Goal: Communication & Community: Answer question/provide support

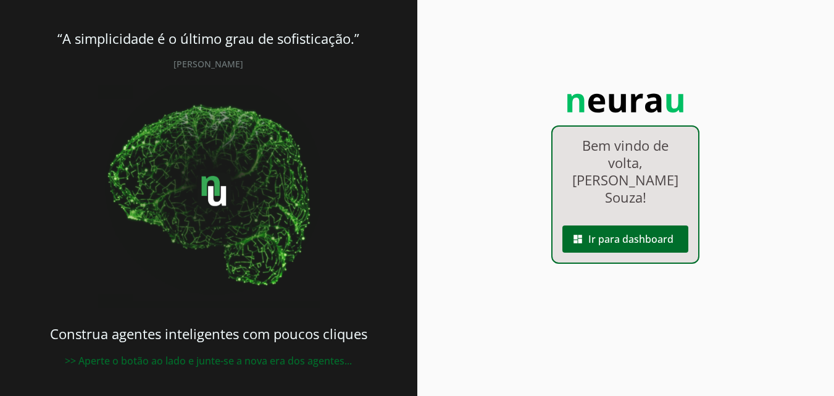
click at [632, 215] on link "dashboard Ir para dashboard" at bounding box center [625, 220] width 146 height 10
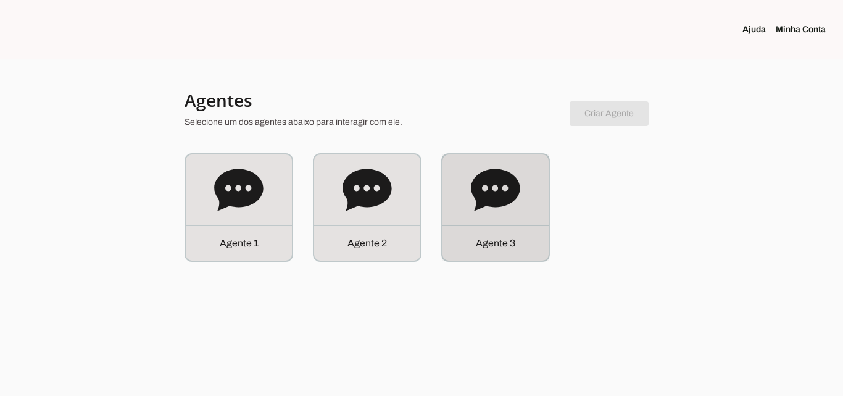
click at [533, 260] on div "Agente 3" at bounding box center [495, 207] width 109 height 109
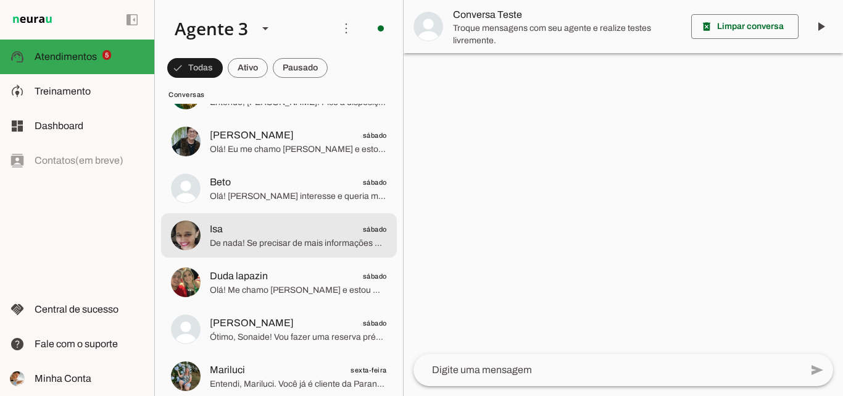
scroll to position [802, 0]
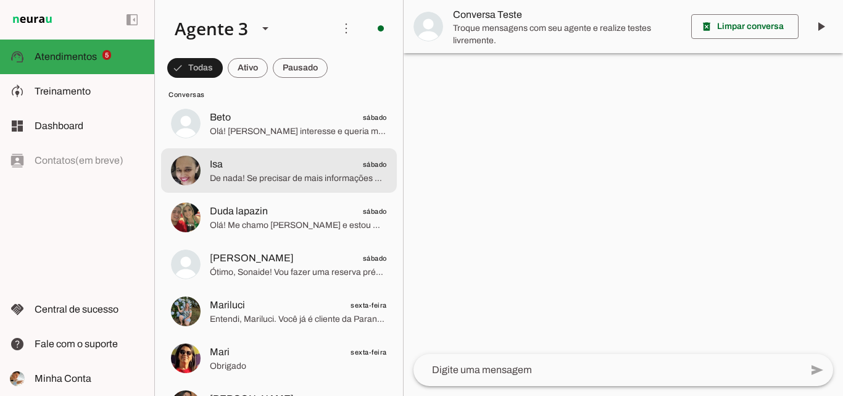
click at [302, 276] on span "Ótimo, Sonaide! Vou fazer uma reserva prévia para garantir que você tenha prior…" at bounding box center [298, 272] width 177 height 12
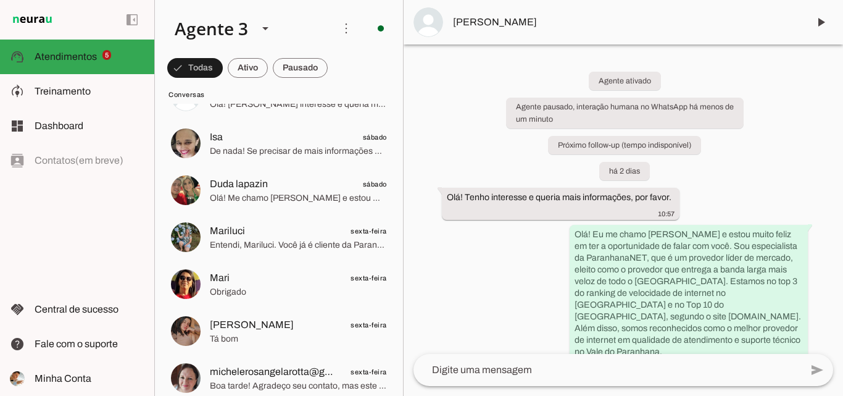
scroll to position [864, 0]
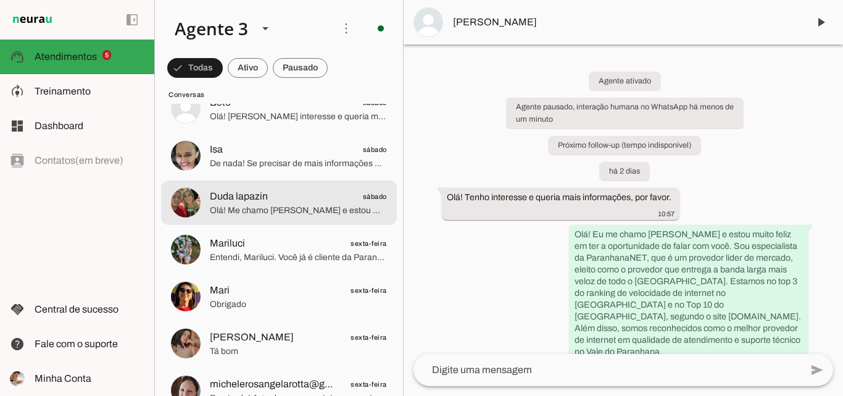
drag, startPoint x: 313, startPoint y: 202, endPoint x: 0, endPoint y: 289, distance: 325.3
click at [312, 202] on span "Duda lapazin sábado" at bounding box center [298, 196] width 177 height 15
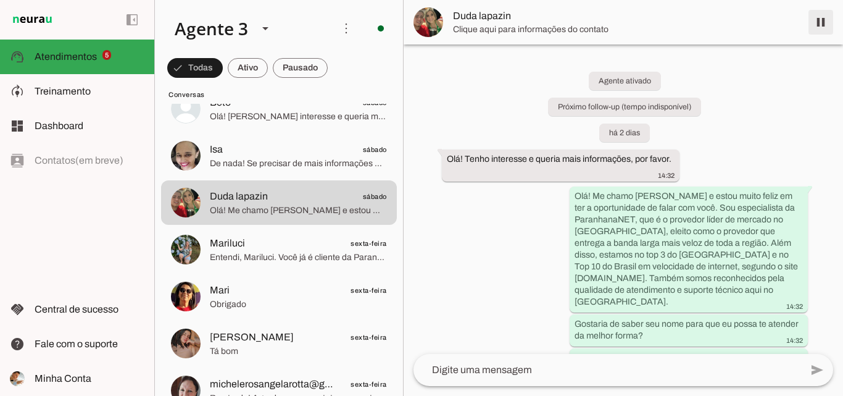
click at [821, 15] on span at bounding box center [821, 22] width 30 height 30
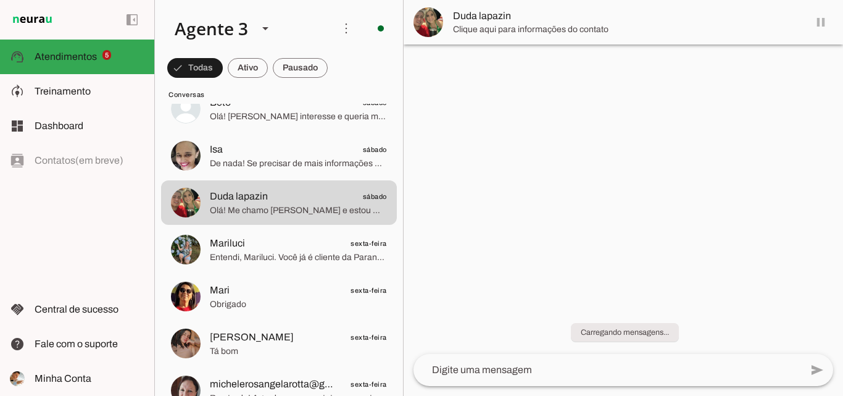
click at [605, 20] on span "Duda lapazin" at bounding box center [626, 16] width 346 height 15
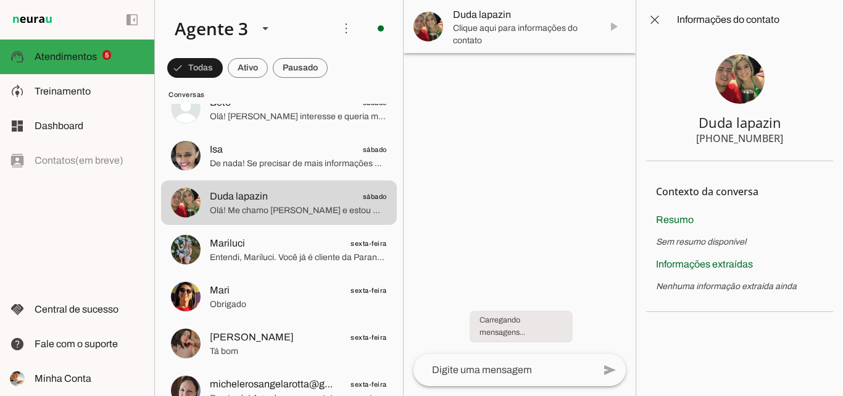
drag, startPoint x: 721, startPoint y: 138, endPoint x: 778, endPoint y: 141, distance: 56.9
click at [778, 141] on section "Duda lapazin [PHONE_NUMBER]" at bounding box center [739, 100] width 187 height 122
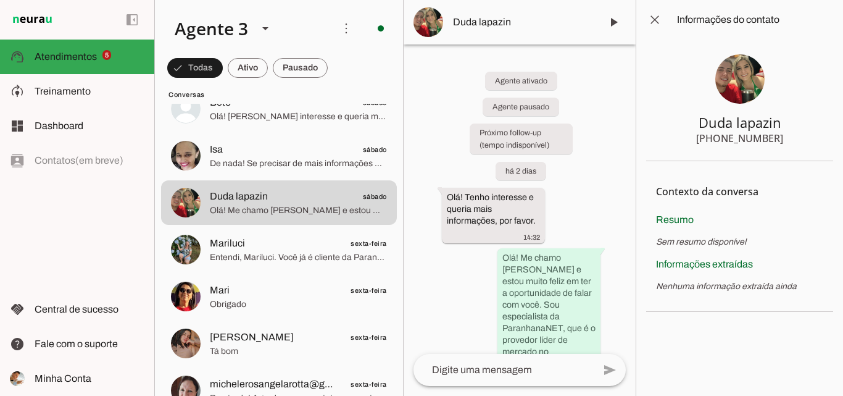
drag, startPoint x: 693, startPoint y: 120, endPoint x: 788, endPoint y: 146, distance: 98.3
click at [788, 146] on section "Duda lapazin [PHONE_NUMBER]" at bounding box center [739, 100] width 187 height 122
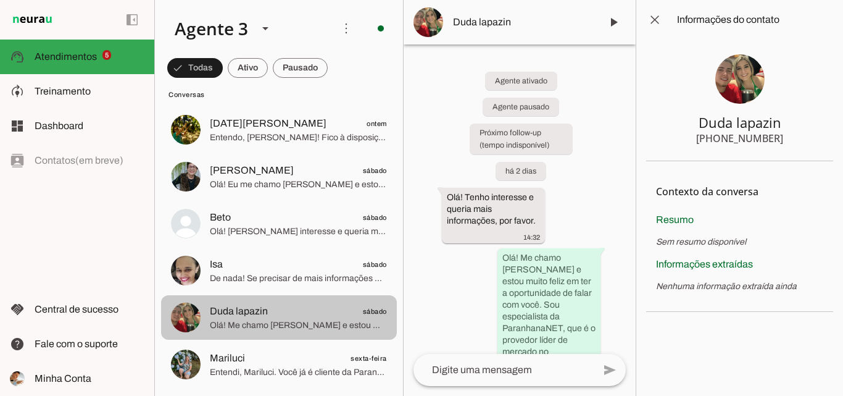
scroll to position [741, 0]
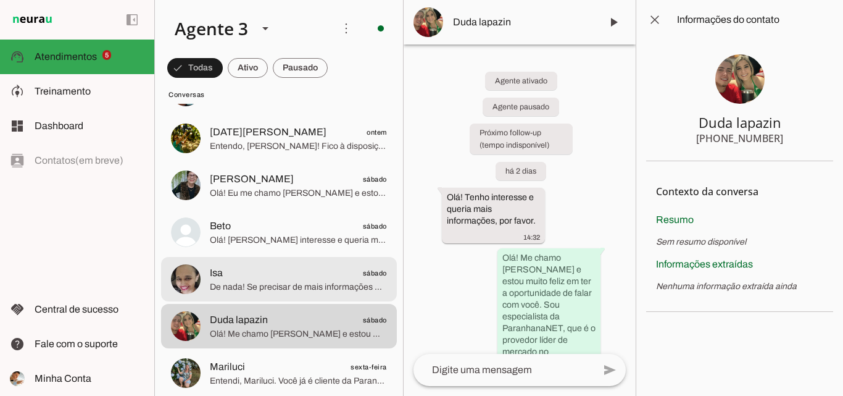
click at [324, 276] on span "Isa sábado" at bounding box center [298, 272] width 177 height 15
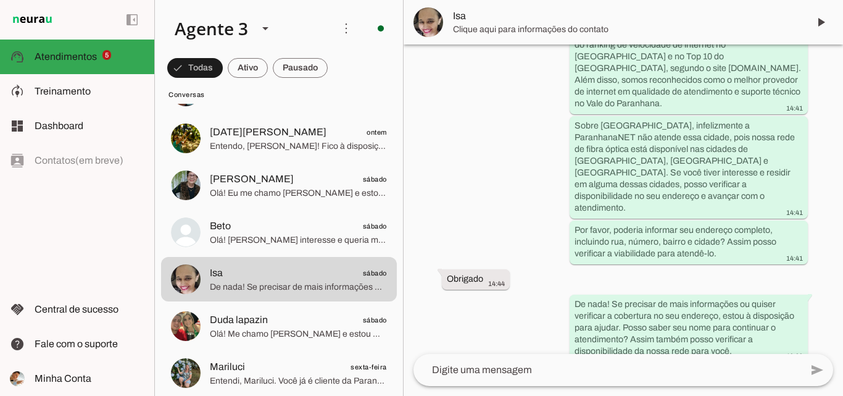
scroll to position [247, 0]
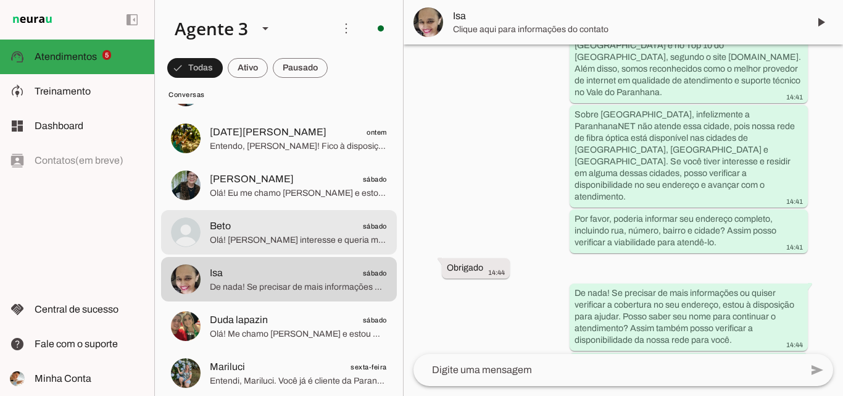
click at [347, 219] on span "Beto sábado" at bounding box center [298, 225] width 177 height 15
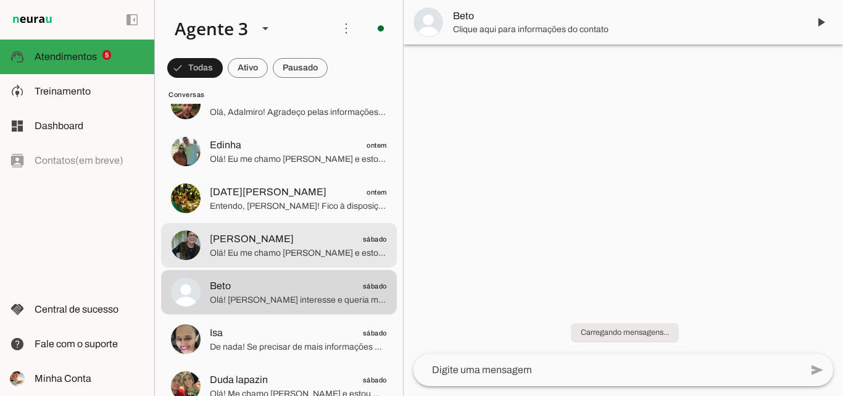
scroll to position [679, 0]
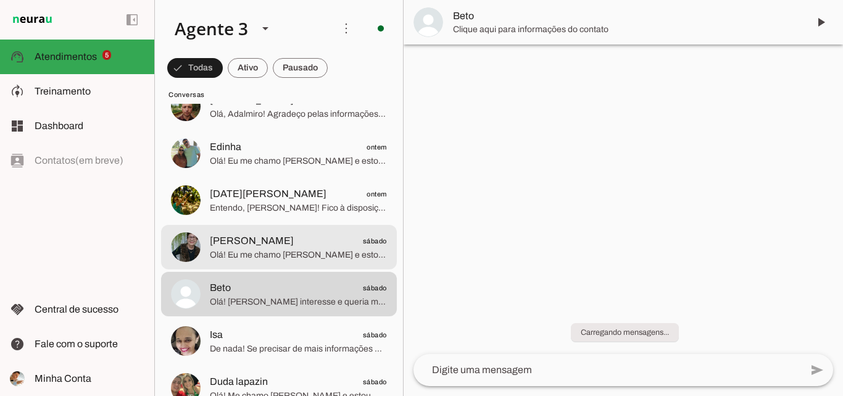
click at [346, 241] on span "[PERSON_NAME] sábado" at bounding box center [298, 240] width 177 height 15
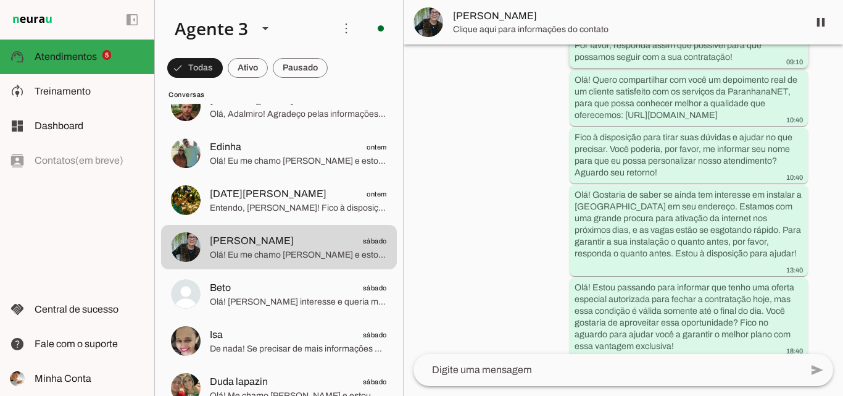
scroll to position [414, 0]
click at [825, 23] on span at bounding box center [821, 22] width 30 height 30
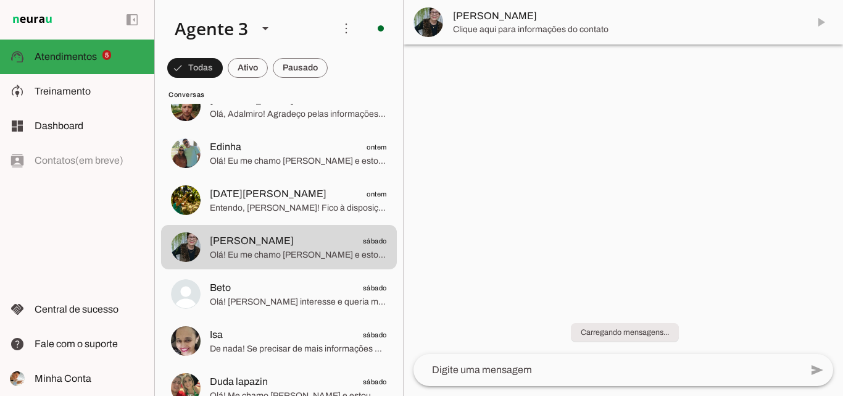
scroll to position [0, 0]
click at [534, 22] on span "[PERSON_NAME]" at bounding box center [626, 16] width 346 height 15
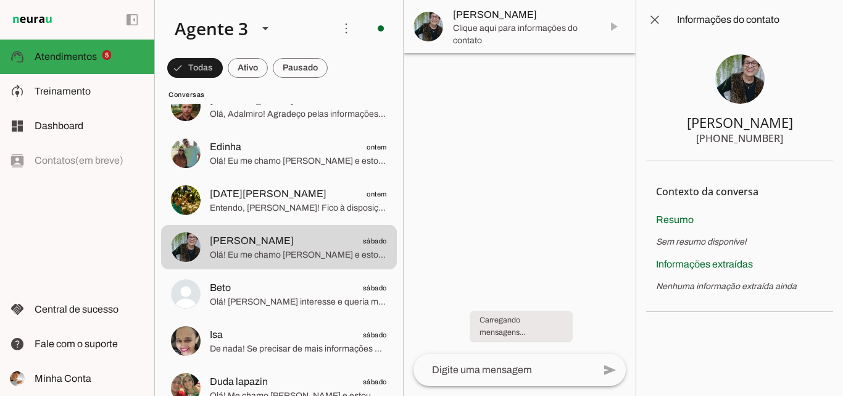
drag, startPoint x: 720, startPoint y: 136, endPoint x: 791, endPoint y: 137, distance: 71.0
click at [791, 137] on section "[PERSON_NAME] [PHONE_NUMBER]" at bounding box center [739, 100] width 187 height 122
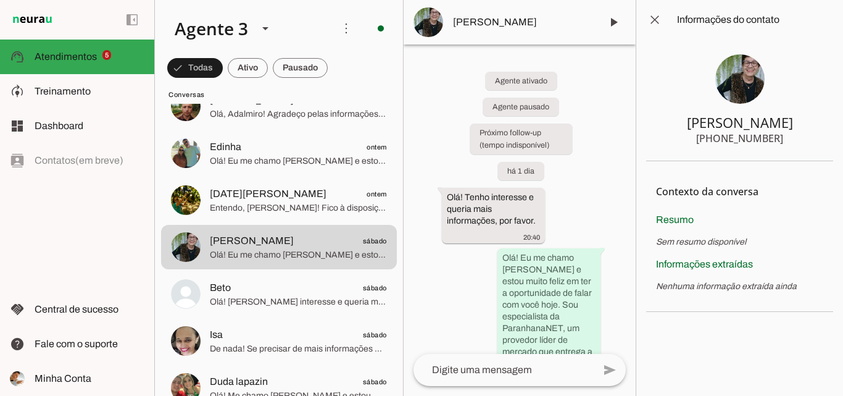
drag, startPoint x: 703, startPoint y: 120, endPoint x: 797, endPoint y: 134, distance: 95.4
click at [797, 134] on section "[PERSON_NAME] [PHONE_NUMBER]" at bounding box center [739, 100] width 187 height 122
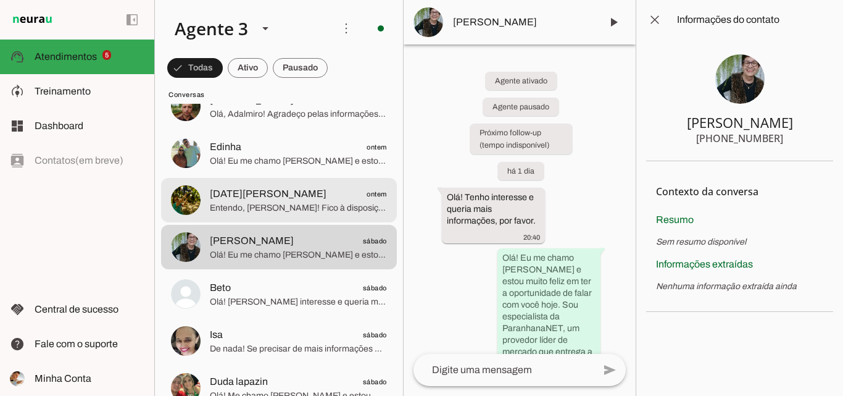
click at [280, 205] on span "Entendo, [PERSON_NAME]! Fico à disposição para continuar quando for melhor para…" at bounding box center [298, 208] width 177 height 12
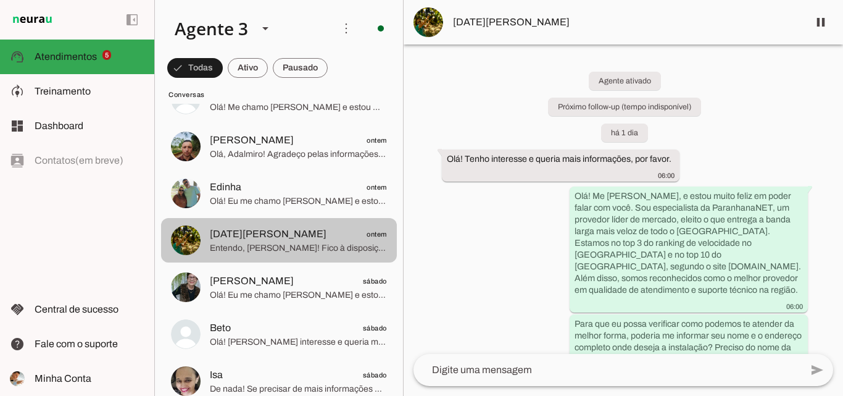
scroll to position [617, 0]
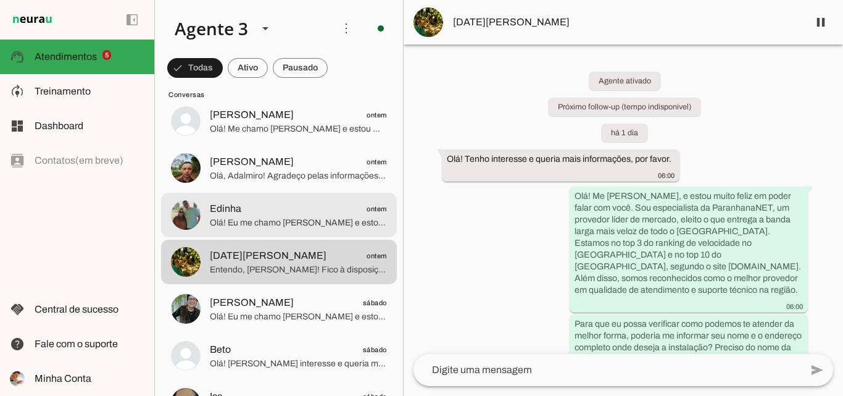
click at [261, 217] on span "Olá! Eu me chamo [PERSON_NAME] e estou muito feliz em poder falar com você. Rep…" at bounding box center [298, 223] width 177 height 12
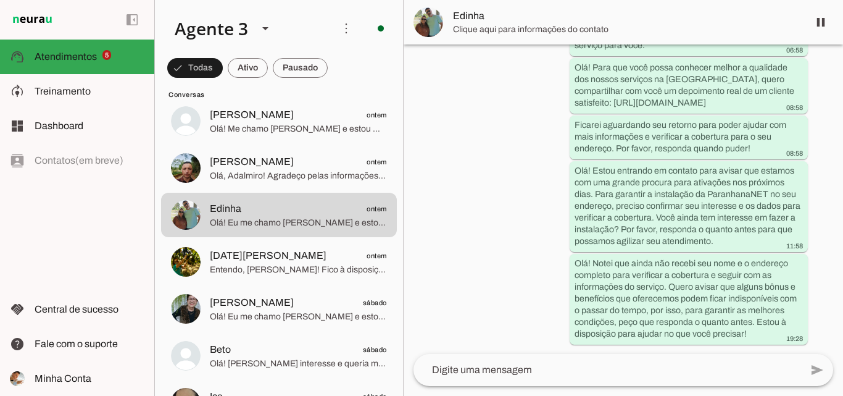
scroll to position [337, 0]
click at [821, 26] on span at bounding box center [821, 22] width 30 height 30
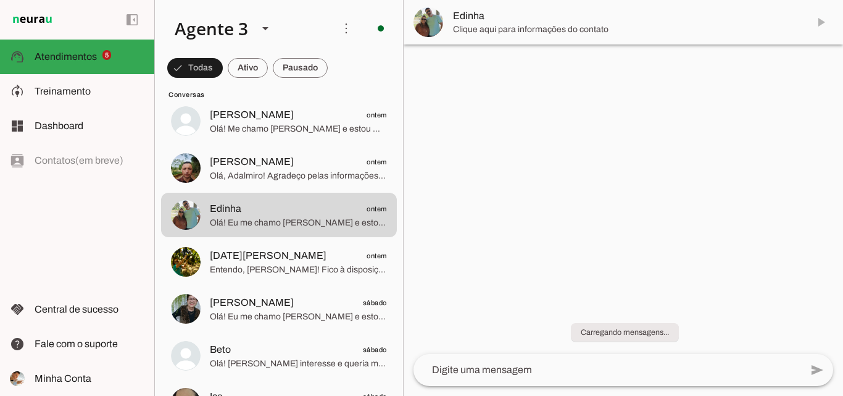
scroll to position [0, 0]
click at [580, 21] on span "Edinha" at bounding box center [626, 16] width 346 height 15
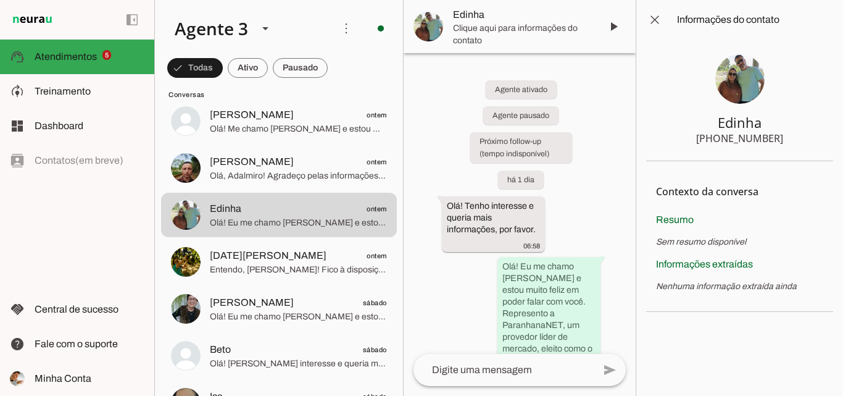
drag, startPoint x: 722, startPoint y: 135, endPoint x: 781, endPoint y: 135, distance: 58.6
click at [781, 135] on section "Edinha [PHONE_NUMBER]" at bounding box center [739, 100] width 187 height 122
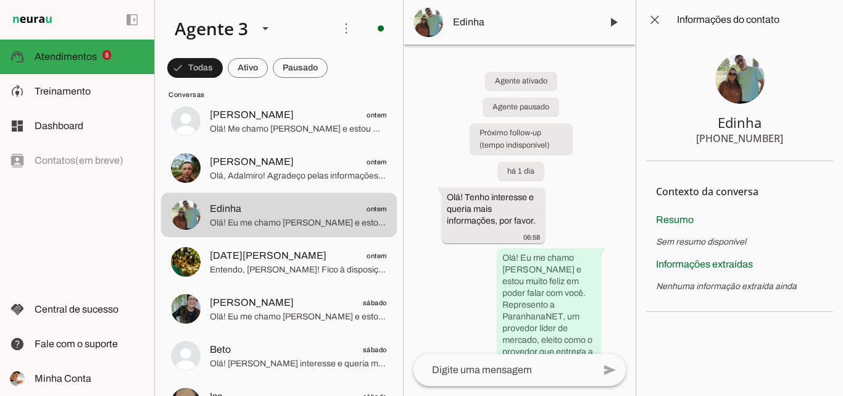
drag, startPoint x: 715, startPoint y: 123, endPoint x: 779, endPoint y: 147, distance: 69.1
click at [779, 147] on section "Edinha [PHONE_NUMBER]" at bounding box center [739, 100] width 187 height 122
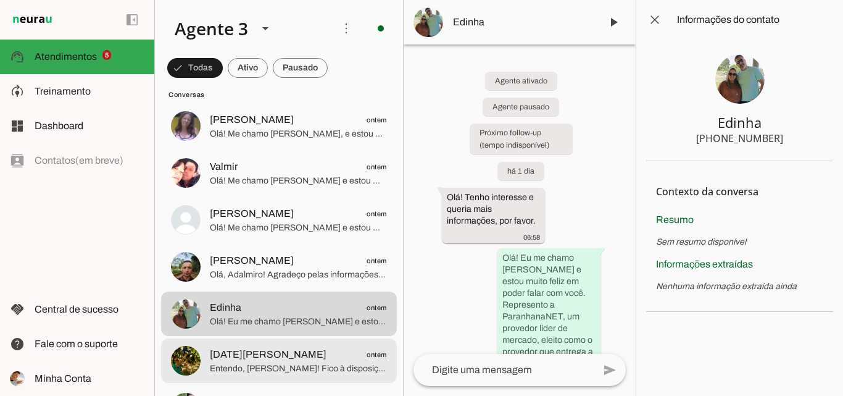
scroll to position [494, 0]
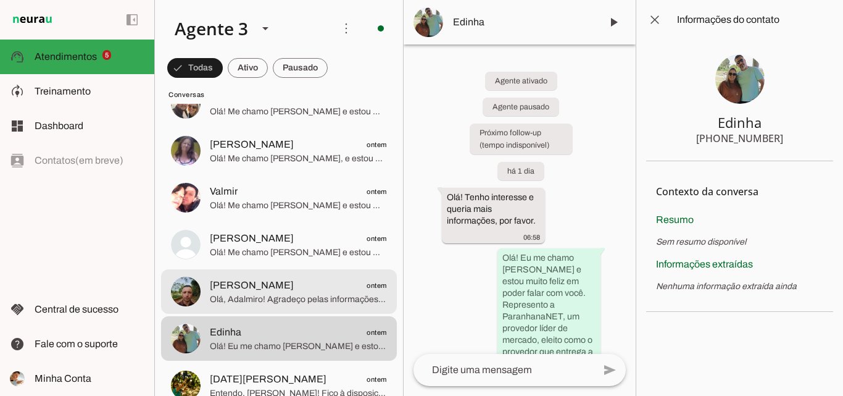
click at [332, 297] on span "Olá, Adalmiro! Agradeço pelas informações. A [GEOGRAPHIC_DATA] oferece cobertur…" at bounding box center [298, 299] width 177 height 12
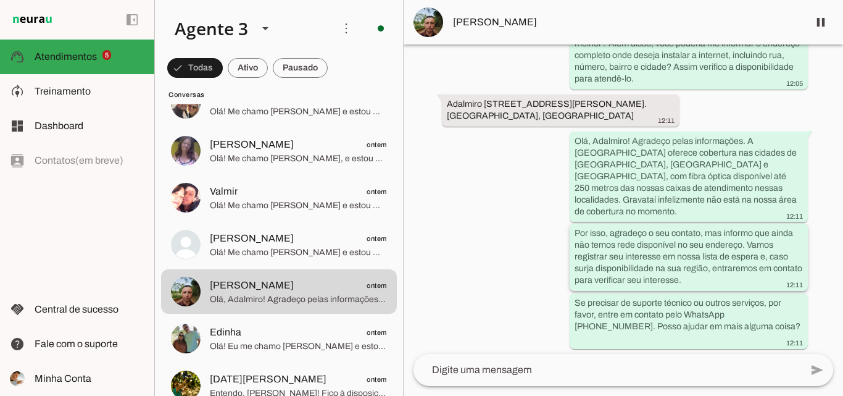
scroll to position [818, 0]
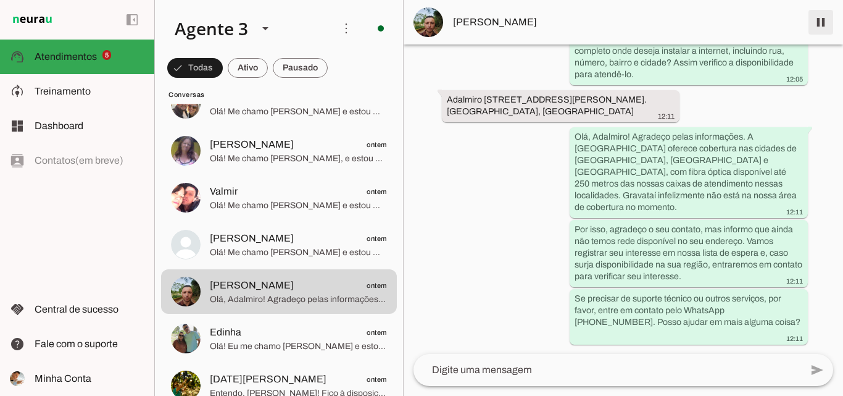
click at [814, 29] on span at bounding box center [821, 22] width 30 height 30
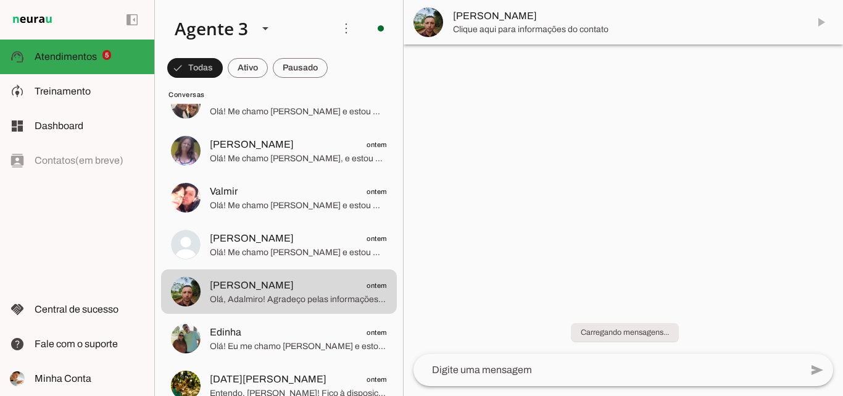
scroll to position [0, 0]
click at [523, 13] on span "[PERSON_NAME]" at bounding box center [626, 16] width 346 height 15
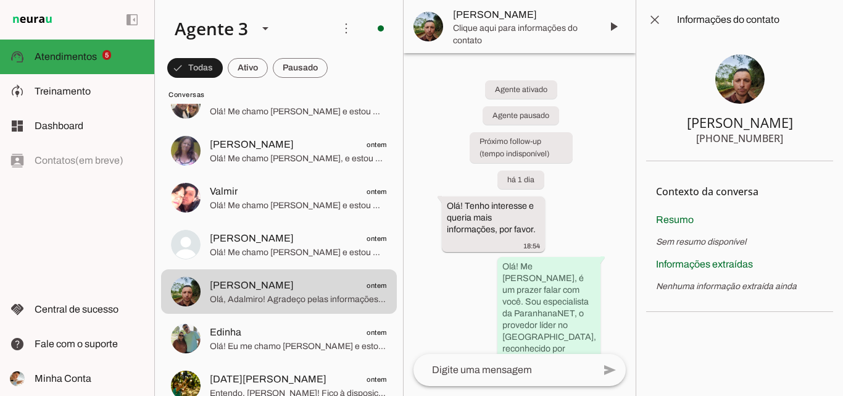
drag, startPoint x: 723, startPoint y: 140, endPoint x: 787, endPoint y: 143, distance: 64.2
click at [787, 143] on section "[PERSON_NAME] [PHONE_NUMBER]" at bounding box center [739, 100] width 187 height 122
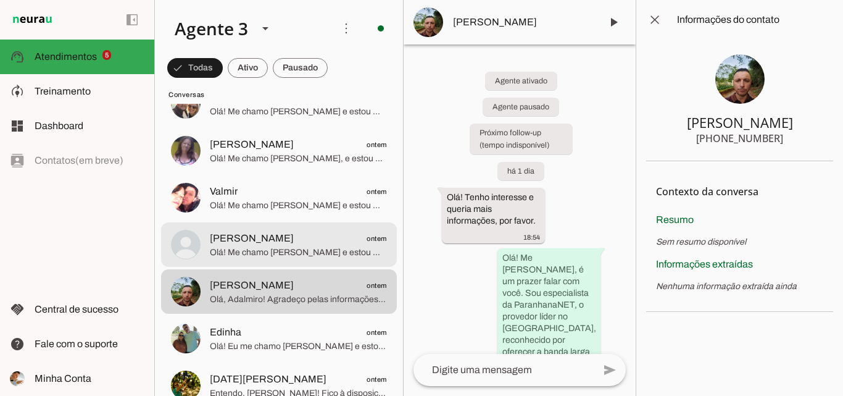
click at [300, 243] on span "[PERSON_NAME] ontem" at bounding box center [298, 238] width 177 height 15
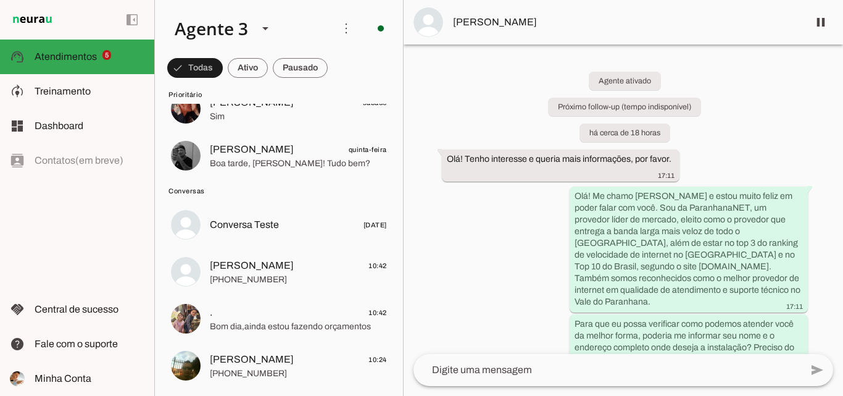
scroll to position [123, 0]
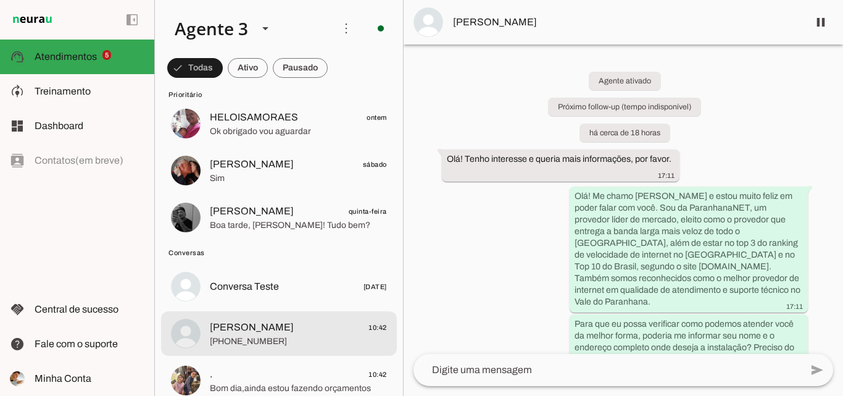
click at [317, 323] on span "[PERSON_NAME] 10:42" at bounding box center [298, 327] width 177 height 15
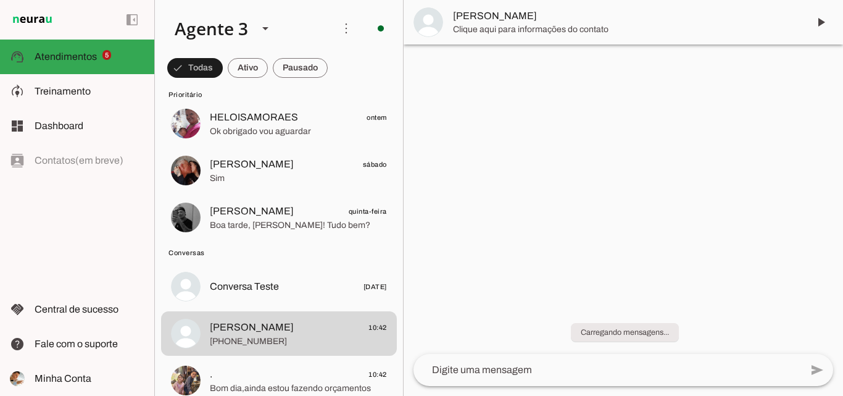
click at [505, 20] on span "[PERSON_NAME]" at bounding box center [626, 16] width 346 height 15
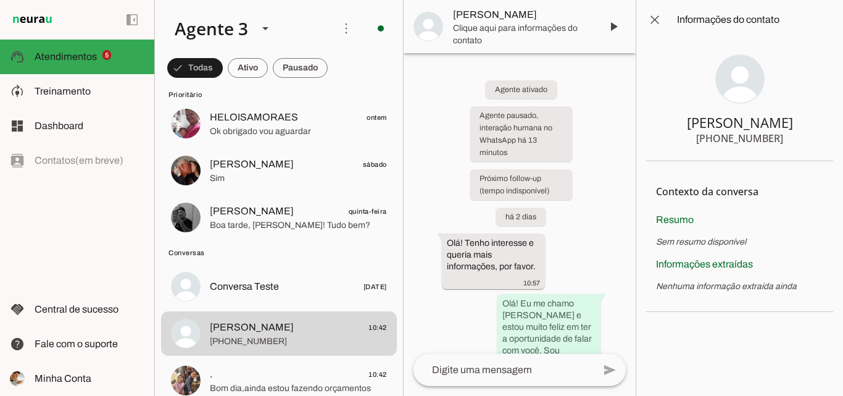
drag, startPoint x: 723, startPoint y: 142, endPoint x: 789, endPoint y: 141, distance: 65.4
click at [788, 141] on section "[PERSON_NAME] [PHONE_NUMBER]" at bounding box center [739, 100] width 187 height 122
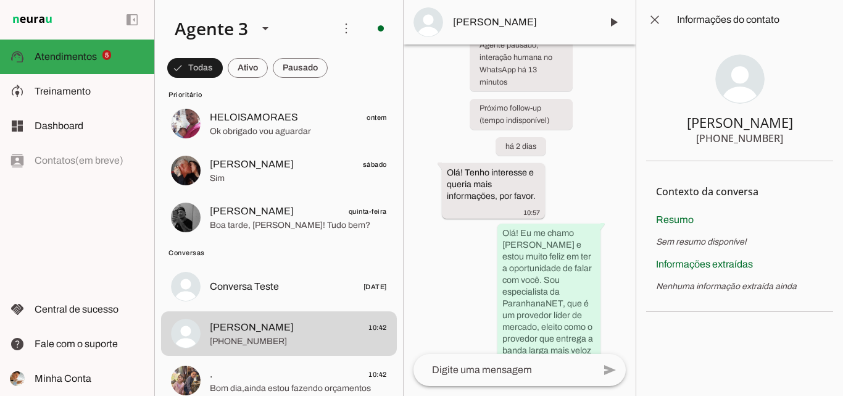
scroll to position [331, 0]
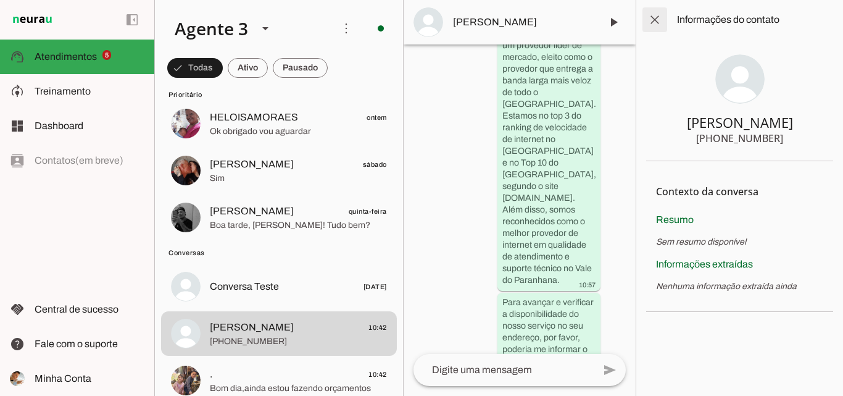
click at [649, 17] on span at bounding box center [655, 20] width 30 height 30
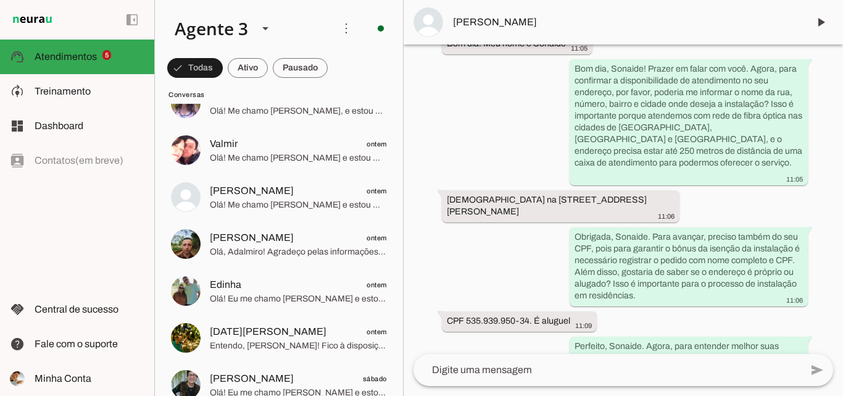
scroll to position [555, 0]
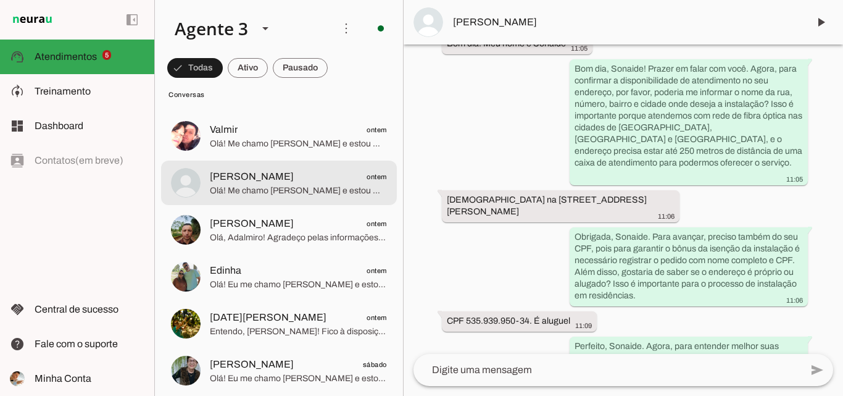
click at [302, 190] on span "Olá! Me chamo [PERSON_NAME] e estou muito feliz em poder falar com você. Sou da…" at bounding box center [298, 191] width 177 height 12
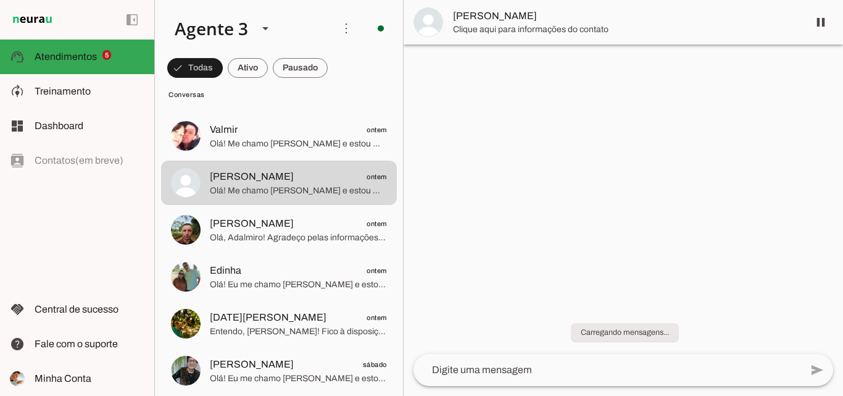
click at [533, 23] on span "Clique aqui para informações do contato" at bounding box center [626, 29] width 346 height 12
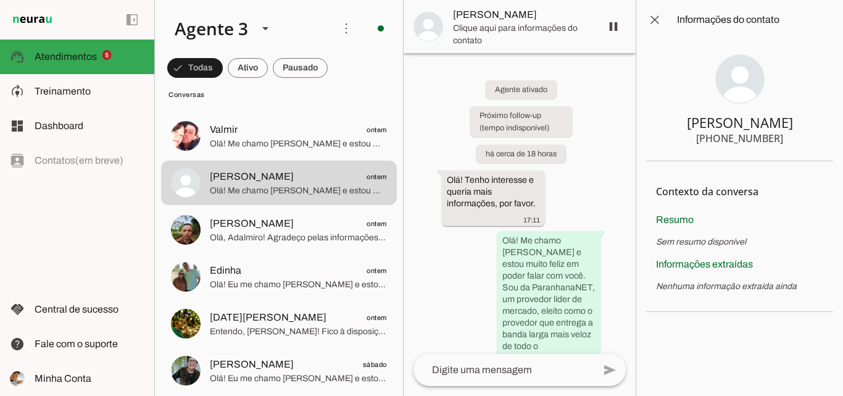
drag, startPoint x: 728, startPoint y: 141, endPoint x: 808, endPoint y: 142, distance: 80.8
click at [808, 142] on section "[PERSON_NAME] [PHONE_NUMBER]" at bounding box center [739, 100] width 187 height 122
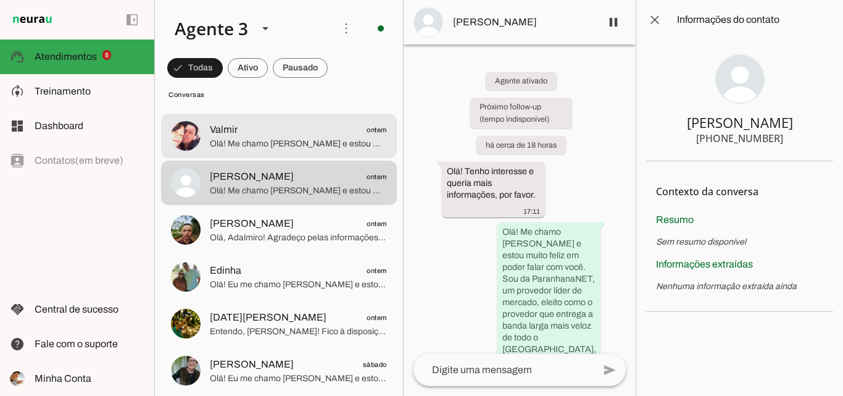
click at [308, 146] on span "Olá! Me chamo [PERSON_NAME] e estou muito feliz em ter a oportunidade de falar …" at bounding box center [298, 144] width 177 height 12
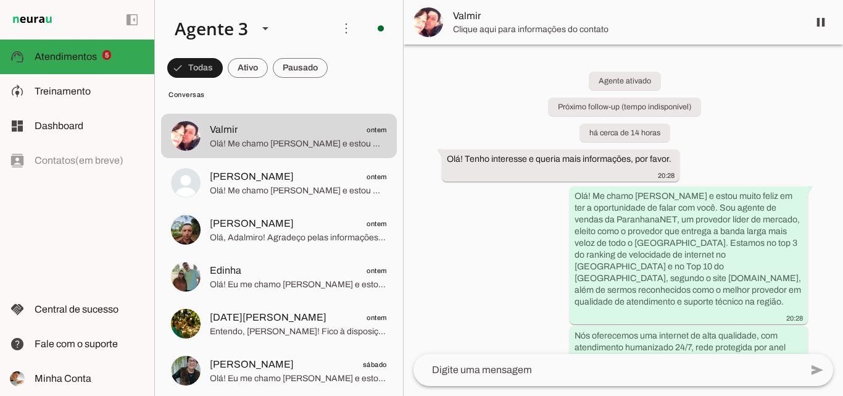
click at [645, 28] on span "Clique aqui para informações do contato" at bounding box center [626, 29] width 346 height 12
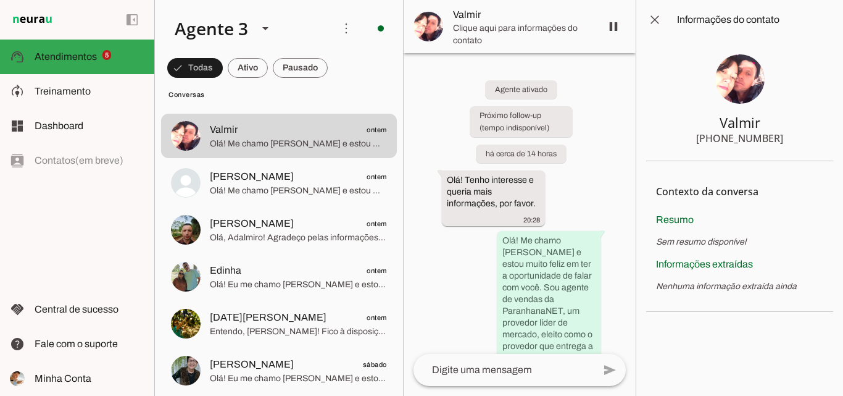
drag, startPoint x: 720, startPoint y: 137, endPoint x: 786, endPoint y: 135, distance: 66.1
click at [794, 140] on section "Valmir [PHONE_NUMBER]" at bounding box center [739, 100] width 187 height 122
click at [747, 135] on div "[PHONE_NUMBER]" at bounding box center [739, 138] width 87 height 15
drag, startPoint x: 723, startPoint y: 140, endPoint x: 755, endPoint y: 135, distance: 32.6
click at [796, 137] on section "Valmir [PHONE_NUMBER]" at bounding box center [739, 100] width 187 height 122
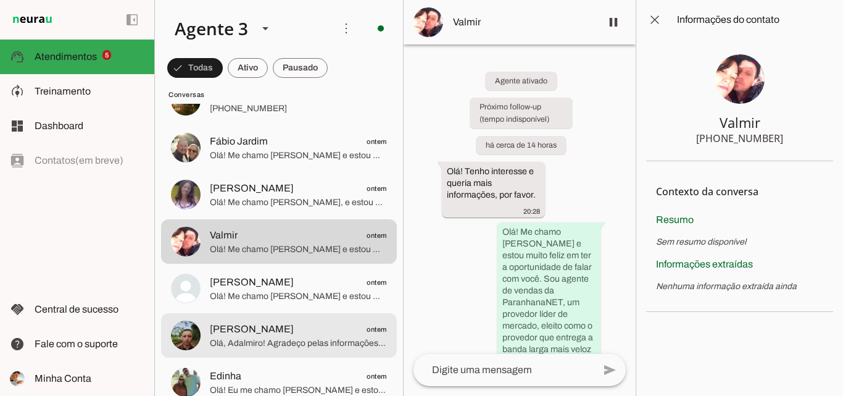
scroll to position [370, 0]
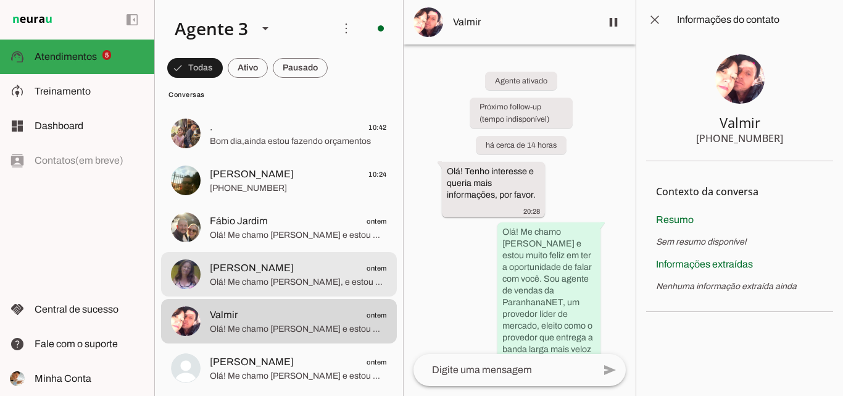
click at [325, 281] on span "Olá! Me chamo [PERSON_NAME], e estou muito feliz por ter a oportunidade de fala…" at bounding box center [298, 282] width 177 height 12
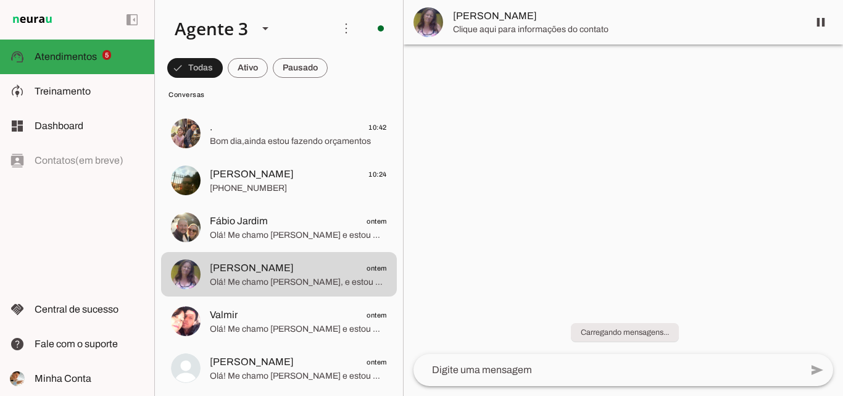
click at [571, 22] on span "[PERSON_NAME]" at bounding box center [626, 16] width 346 height 15
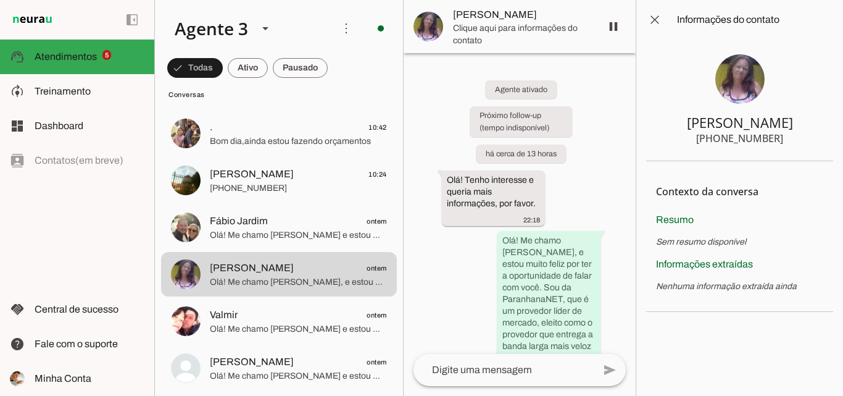
drag, startPoint x: 722, startPoint y: 139, endPoint x: 760, endPoint y: 144, distance: 38.7
click at [782, 146] on section "[PERSON_NAME] [PHONE_NUMBER]" at bounding box center [739, 100] width 187 height 122
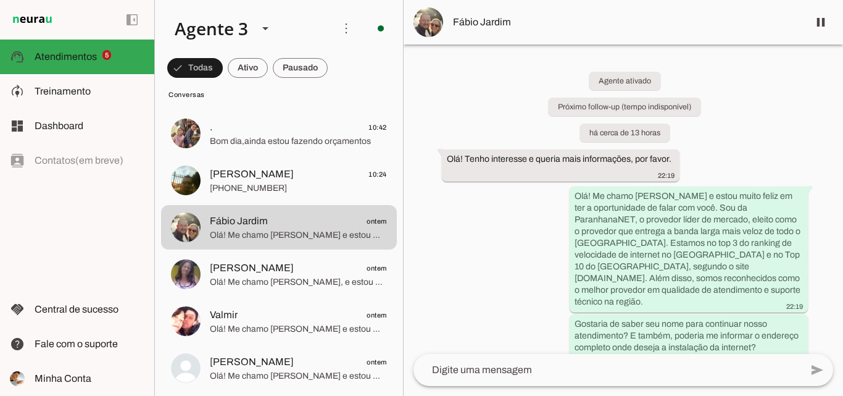
click at [568, 27] on span "Fábio Jardim" at bounding box center [626, 22] width 346 height 15
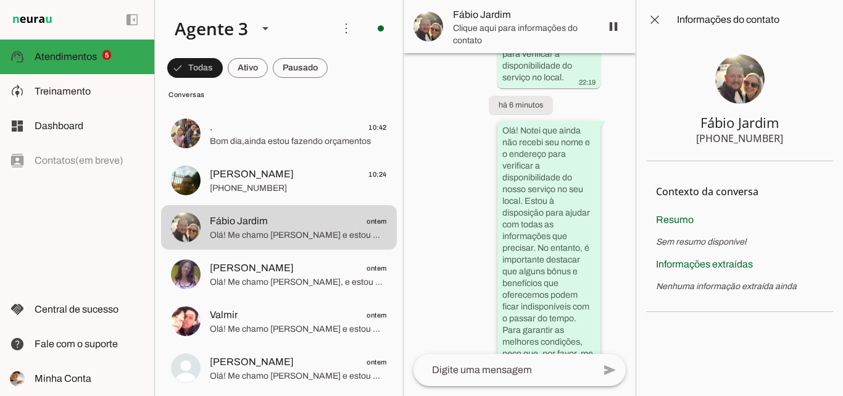
scroll to position [710, 0]
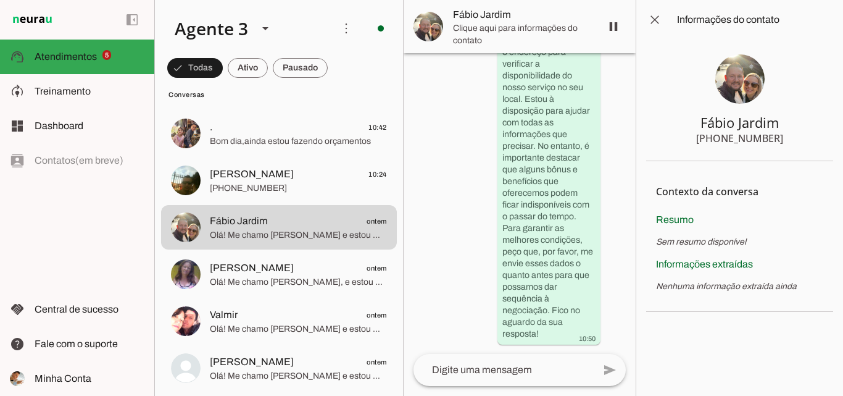
drag, startPoint x: 721, startPoint y: 135, endPoint x: 808, endPoint y: 145, distance: 87.0
click at [808, 145] on section "Fábio Jardim [PHONE_NUMBER]" at bounding box center [739, 100] width 187 height 122
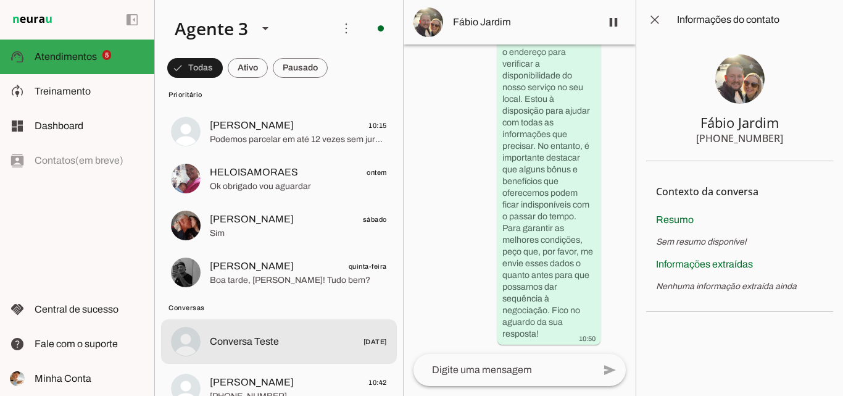
scroll to position [0, 0]
